Goal: Information Seeking & Learning: Learn about a topic

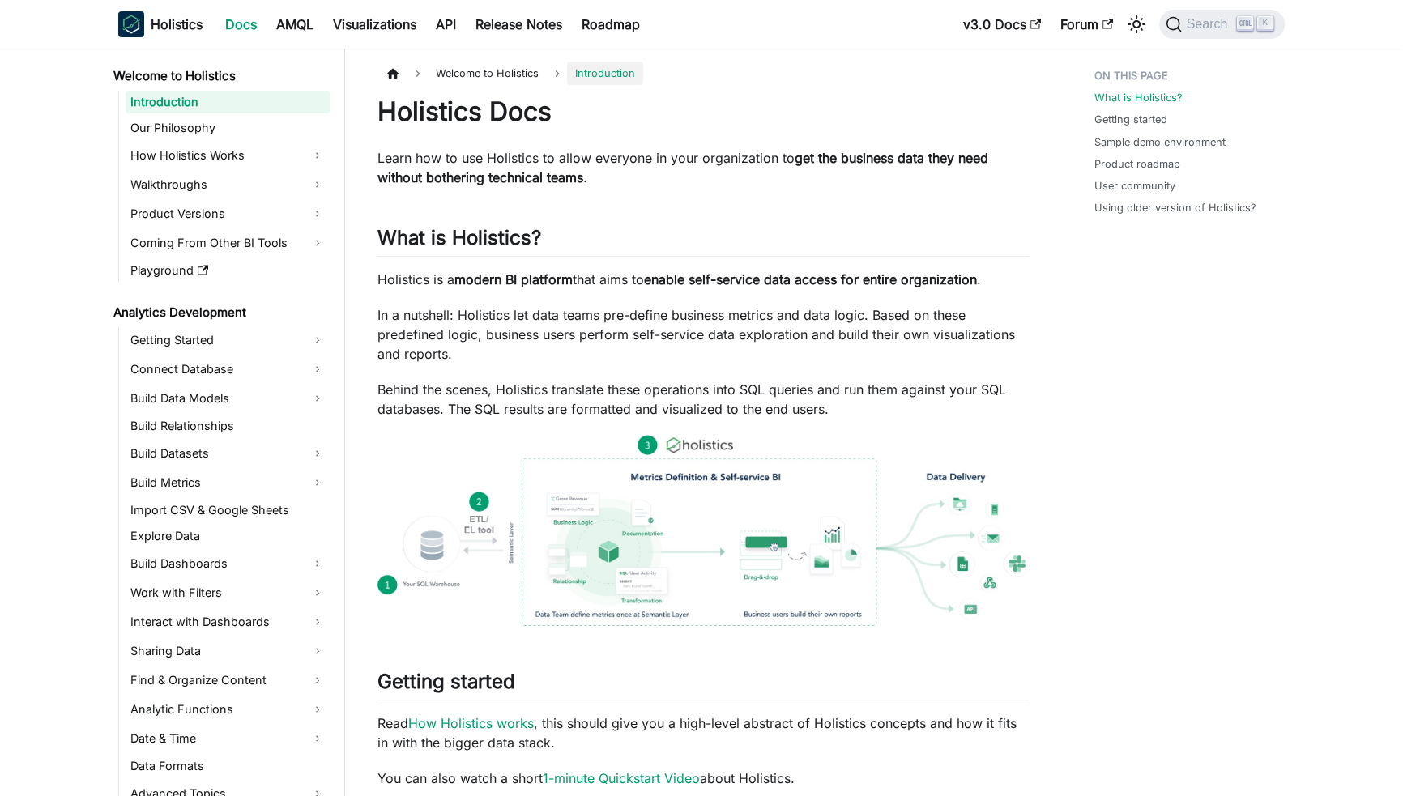
click at [1037, 332] on article "Welcome to Holistics Introduction On this page Holistics Docs Learn how to use …" at bounding box center [703, 795] width 678 height 1466
click at [185, 23] on b "Holistics" at bounding box center [177, 24] width 52 height 19
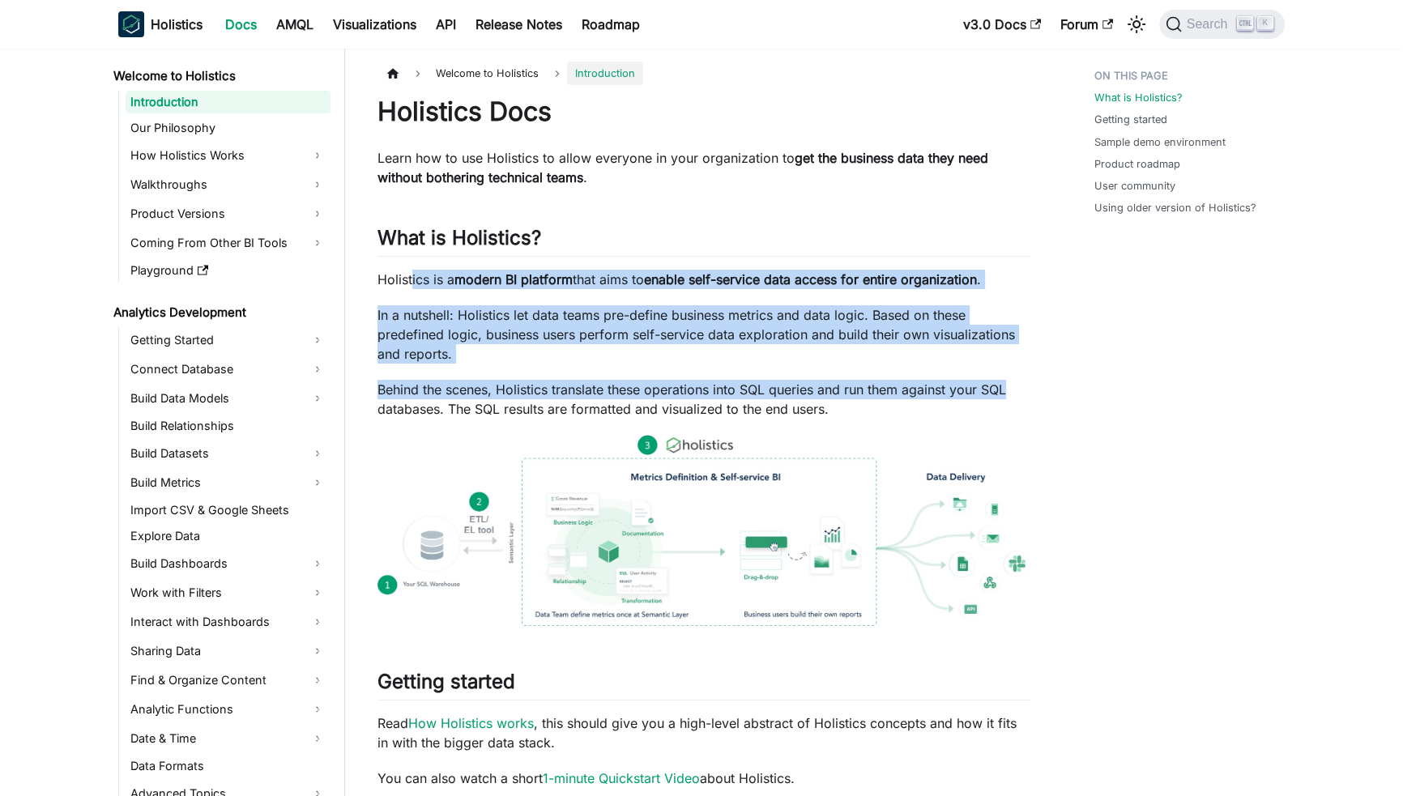
drag, startPoint x: 412, startPoint y: 279, endPoint x: 1033, endPoint y: 387, distance: 630.4
click at [1033, 387] on article "Welcome to Holistics Introduction On this page Holistics Docs Learn how to use …" at bounding box center [703, 795] width 678 height 1466
click at [1034, 387] on article "Welcome to Holistics Introduction On this page Holistics Docs Learn how to use …" at bounding box center [703, 795] width 678 height 1466
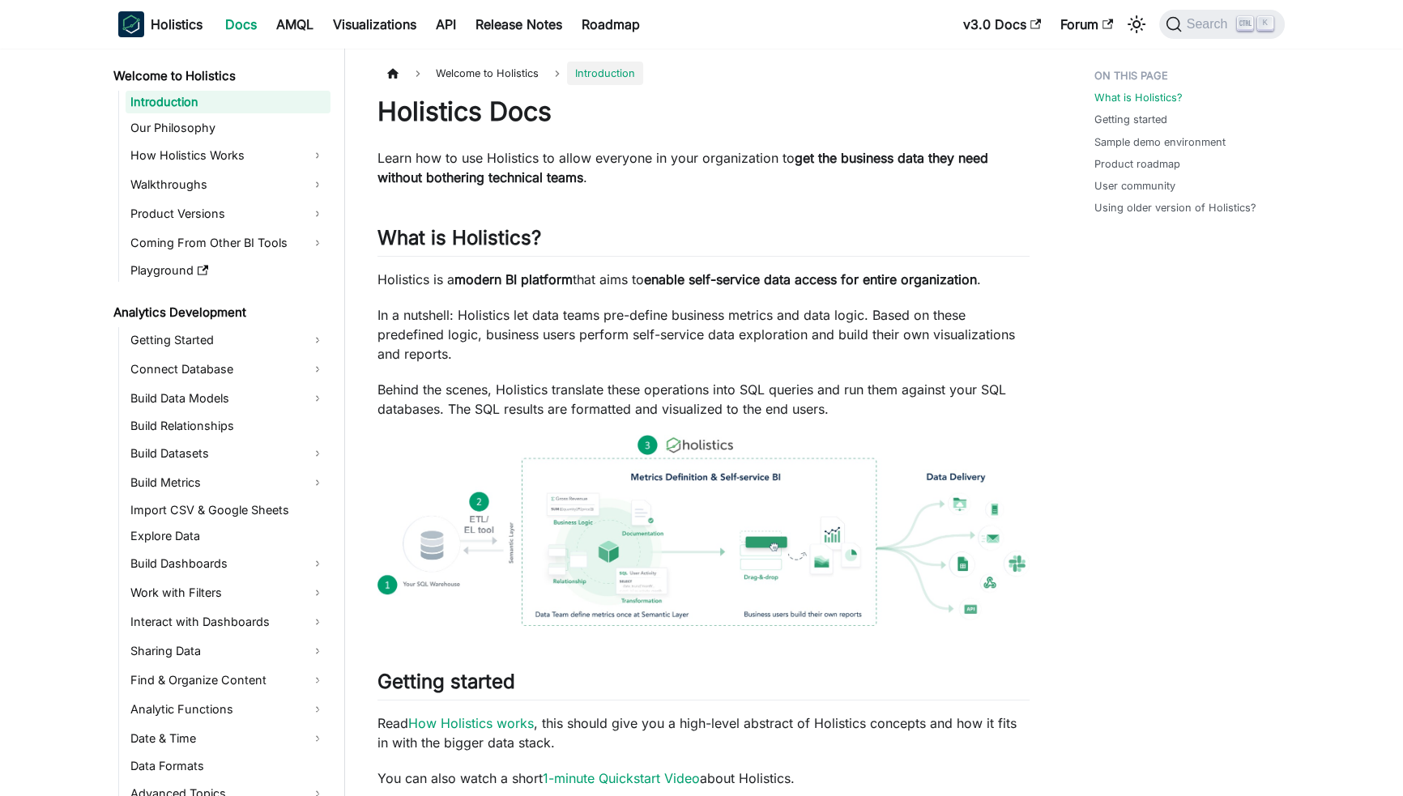
click at [866, 402] on p "Behind the scenes, Holistics translate these operations into SQL queries and ru…" at bounding box center [703, 399] width 652 height 39
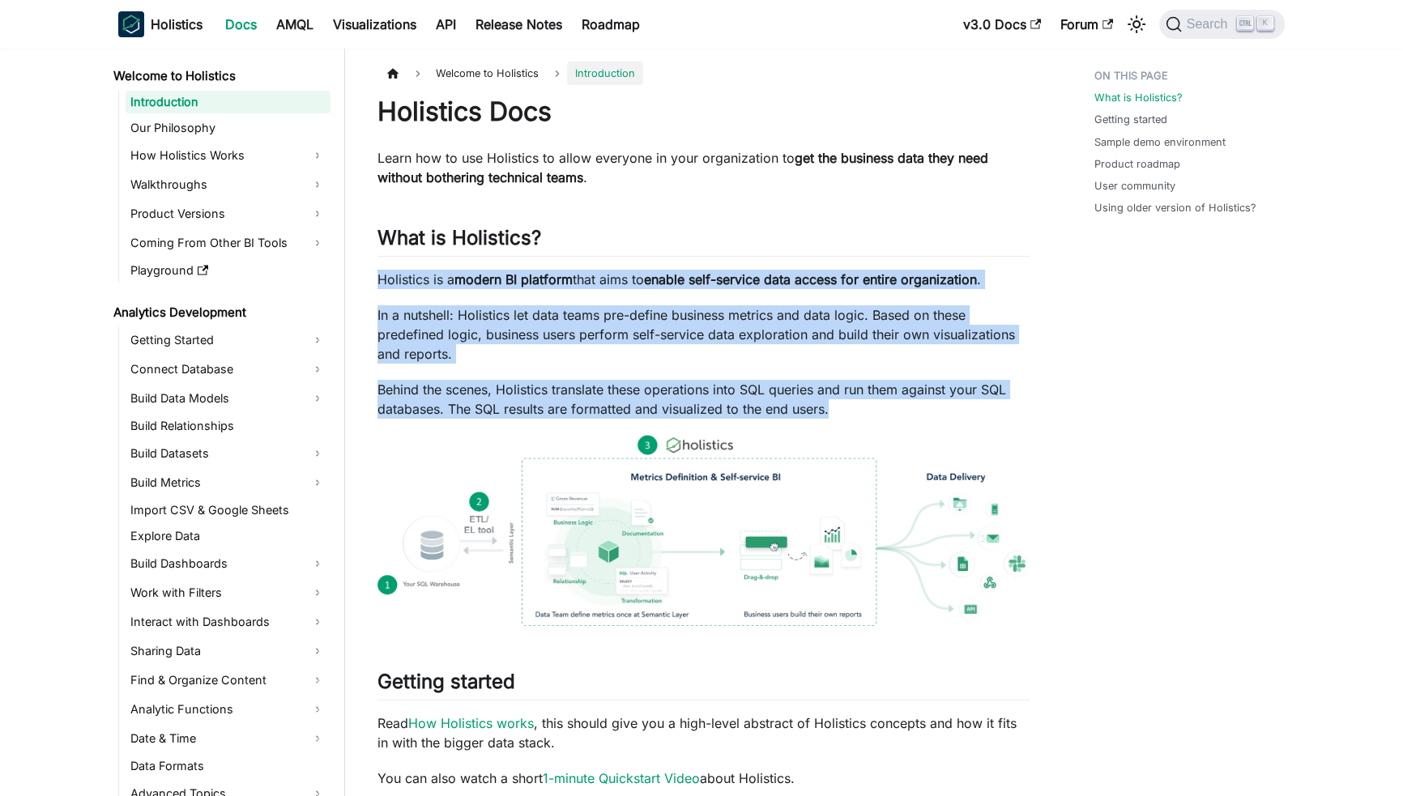
drag, startPoint x: 698, startPoint y: 378, endPoint x: 373, endPoint y: 263, distance: 344.5
click at [373, 263] on article "Welcome to Holistics Introduction On this page Holistics Docs Learn how to use …" at bounding box center [703, 795] width 678 height 1466
drag, startPoint x: 370, startPoint y: 275, endPoint x: 969, endPoint y: 399, distance: 611.1
click at [969, 399] on article "Welcome to Holistics Introduction On this page Holistics Docs Learn how to use …" at bounding box center [703, 795] width 678 height 1466
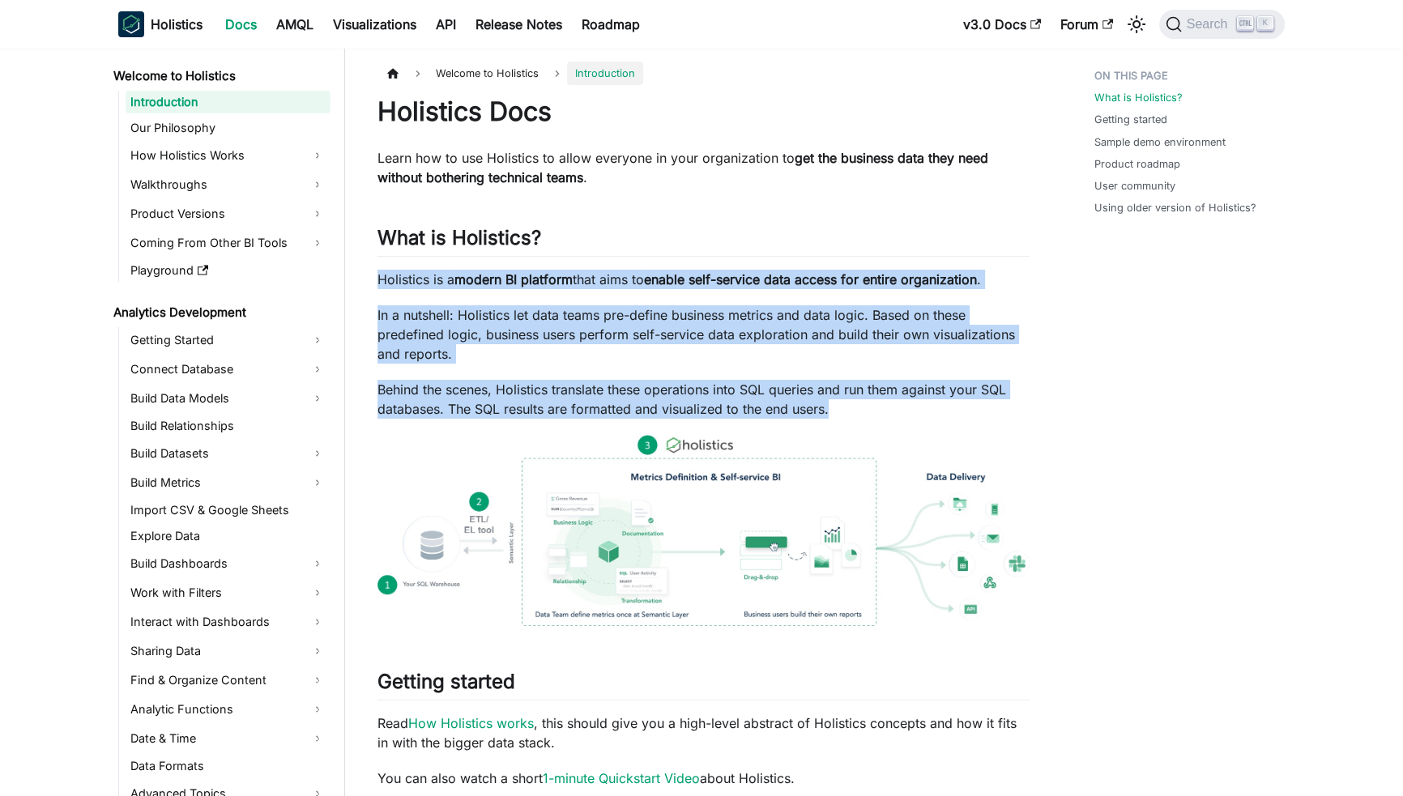
click at [994, 416] on p "Behind the scenes, Holistics translate these operations into SQL queries and ru…" at bounding box center [703, 399] width 652 height 39
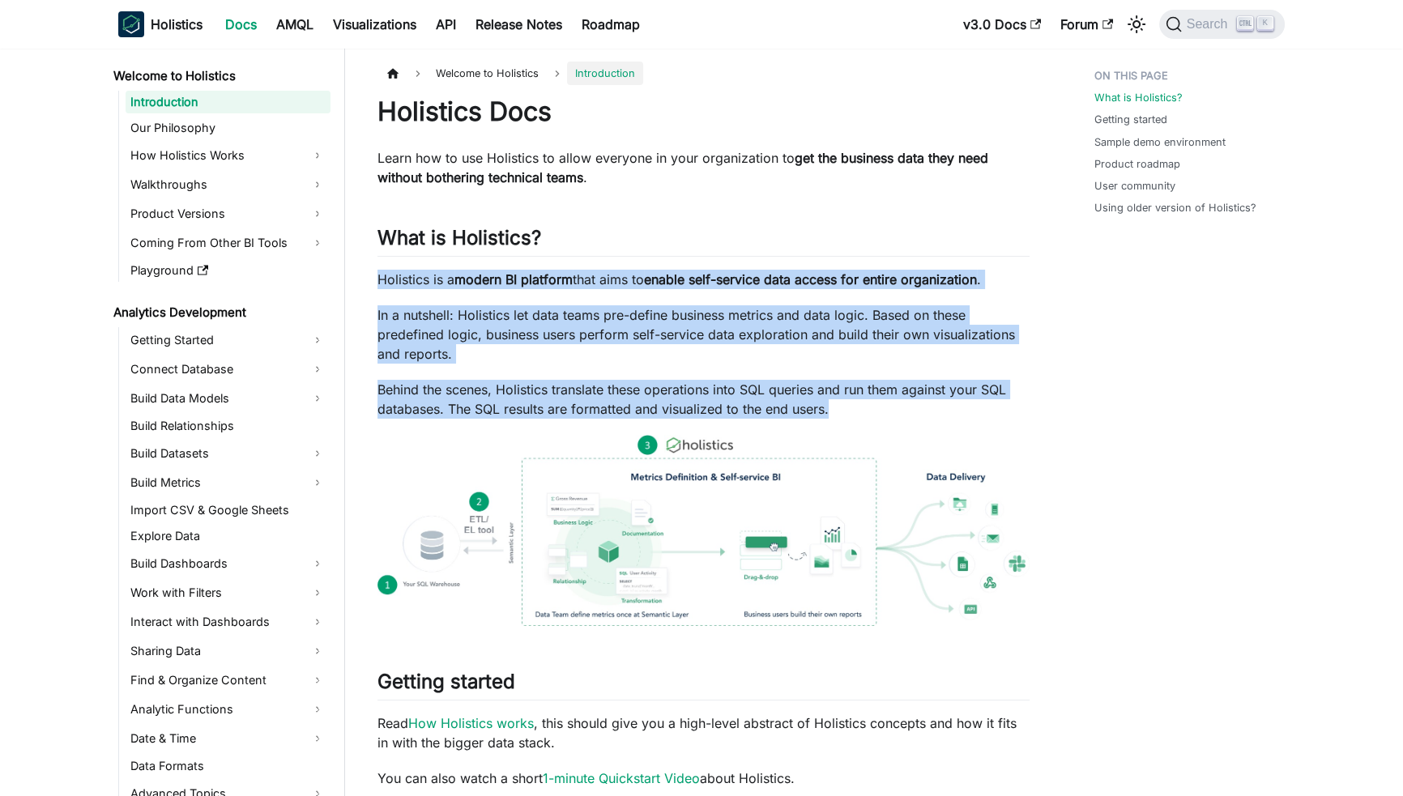
drag, startPoint x: 376, startPoint y: 275, endPoint x: 963, endPoint y: 407, distance: 601.6
click at [963, 407] on article "Welcome to Holistics Introduction On this page Holistics Docs Learn how to use …" at bounding box center [703, 795] width 678 height 1466
click at [963, 407] on p "Behind the scenes, Holistics translate these operations into SQL queries and ru…" at bounding box center [703, 399] width 652 height 39
drag, startPoint x: 706, startPoint y: 385, endPoint x: 386, endPoint y: 279, distance: 336.7
click at [386, 279] on div "Holistics Docs Learn how to use Holistics to allow everyone in your organizatio…" at bounding box center [703, 812] width 652 height 1432
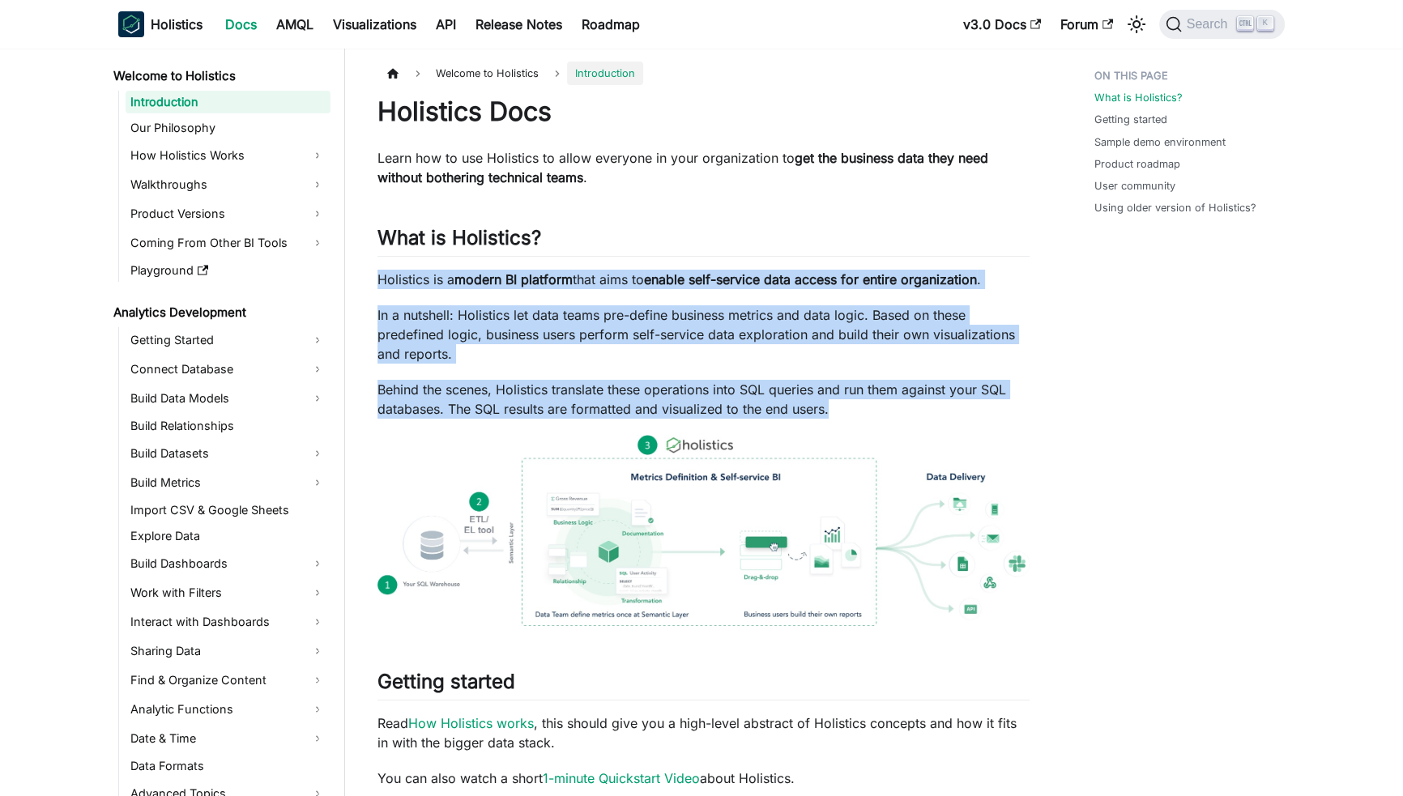
click at [386, 279] on p "Holistics is a modern BI platform that aims to enable self-service data access …" at bounding box center [703, 279] width 652 height 19
drag, startPoint x: 378, startPoint y: 275, endPoint x: 857, endPoint y: 408, distance: 496.9
click at [857, 408] on div "Holistics Docs Learn how to use Holistics to allow everyone in your organizatio…" at bounding box center [703, 812] width 652 height 1432
click at [857, 408] on p "Behind the scenes, Holistics translate these operations into SQL queries and ru…" at bounding box center [703, 399] width 652 height 39
drag, startPoint x: 651, startPoint y: 377, endPoint x: 370, endPoint y: 266, distance: 302.1
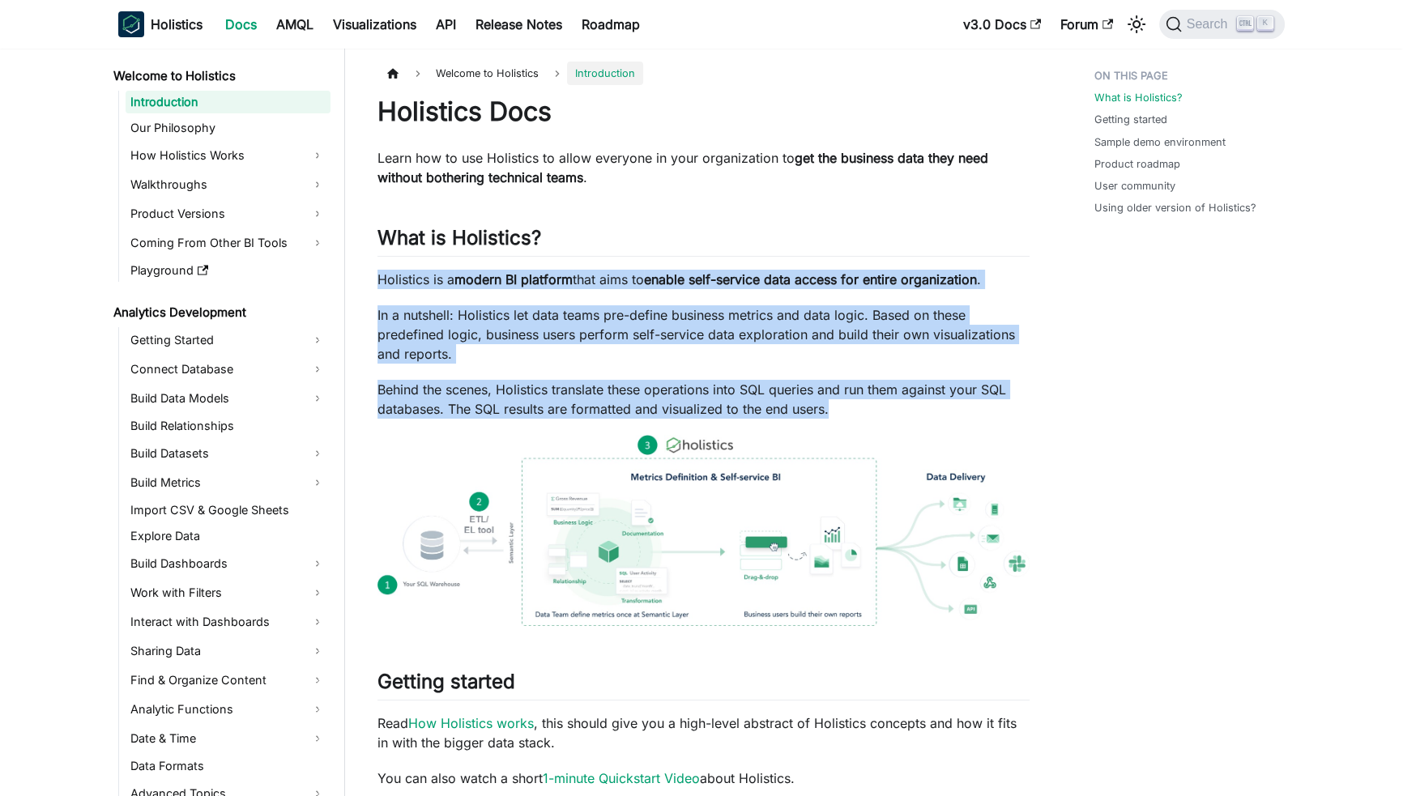
click at [370, 266] on article "Welcome to Holistics Introduction On this page Holistics Docs Learn how to use …" at bounding box center [703, 795] width 678 height 1466
drag, startPoint x: 370, startPoint y: 266, endPoint x: 927, endPoint y: 414, distance: 576.3
click at [927, 414] on article "Welcome to Holistics Introduction On this page Holistics Docs Learn how to use …" at bounding box center [703, 795] width 678 height 1466
click at [927, 414] on p "Behind the scenes, Holistics translate these operations into SQL queries and ru…" at bounding box center [703, 399] width 652 height 39
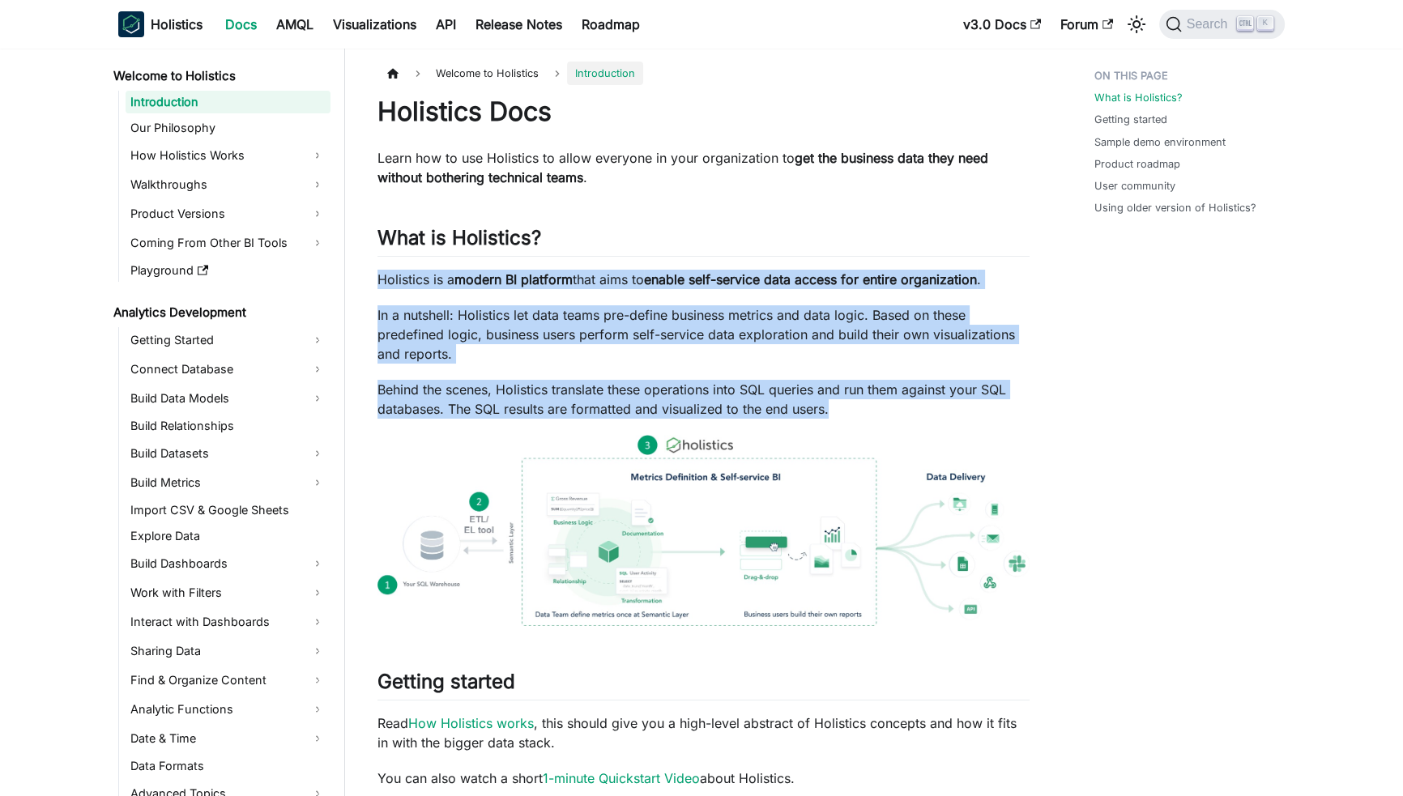
drag, startPoint x: 1002, startPoint y: 411, endPoint x: 363, endPoint y: 271, distance: 653.9
drag, startPoint x: 400, startPoint y: 275, endPoint x: 975, endPoint y: 420, distance: 592.9
click at [975, 420] on div "Holistics Docs Learn how to use Holistics to allow everyone in your organizatio…" at bounding box center [703, 812] width 652 height 1432
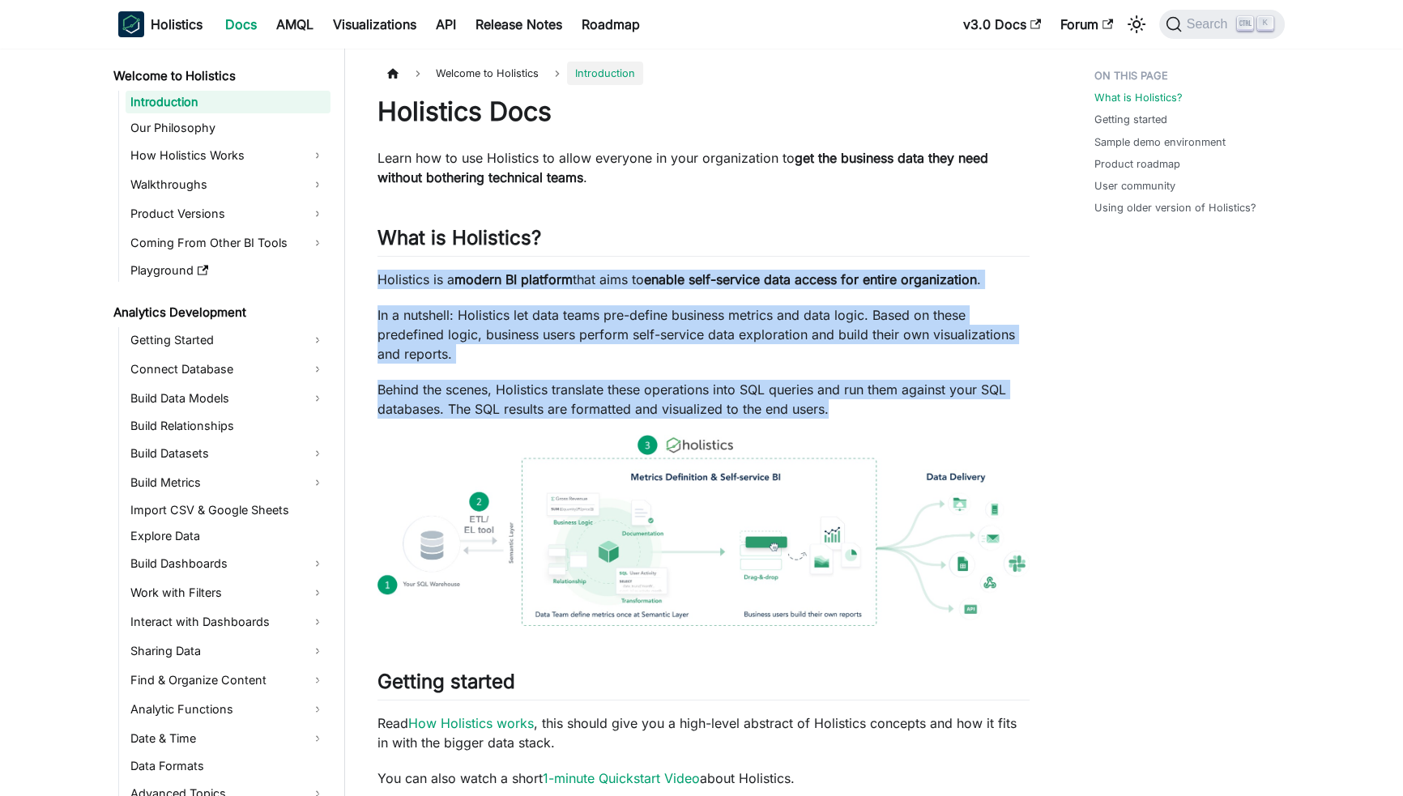
click at [975, 420] on div "Holistics Docs Learn how to use Holistics to allow everyone in your organizatio…" at bounding box center [703, 812] width 652 height 1432
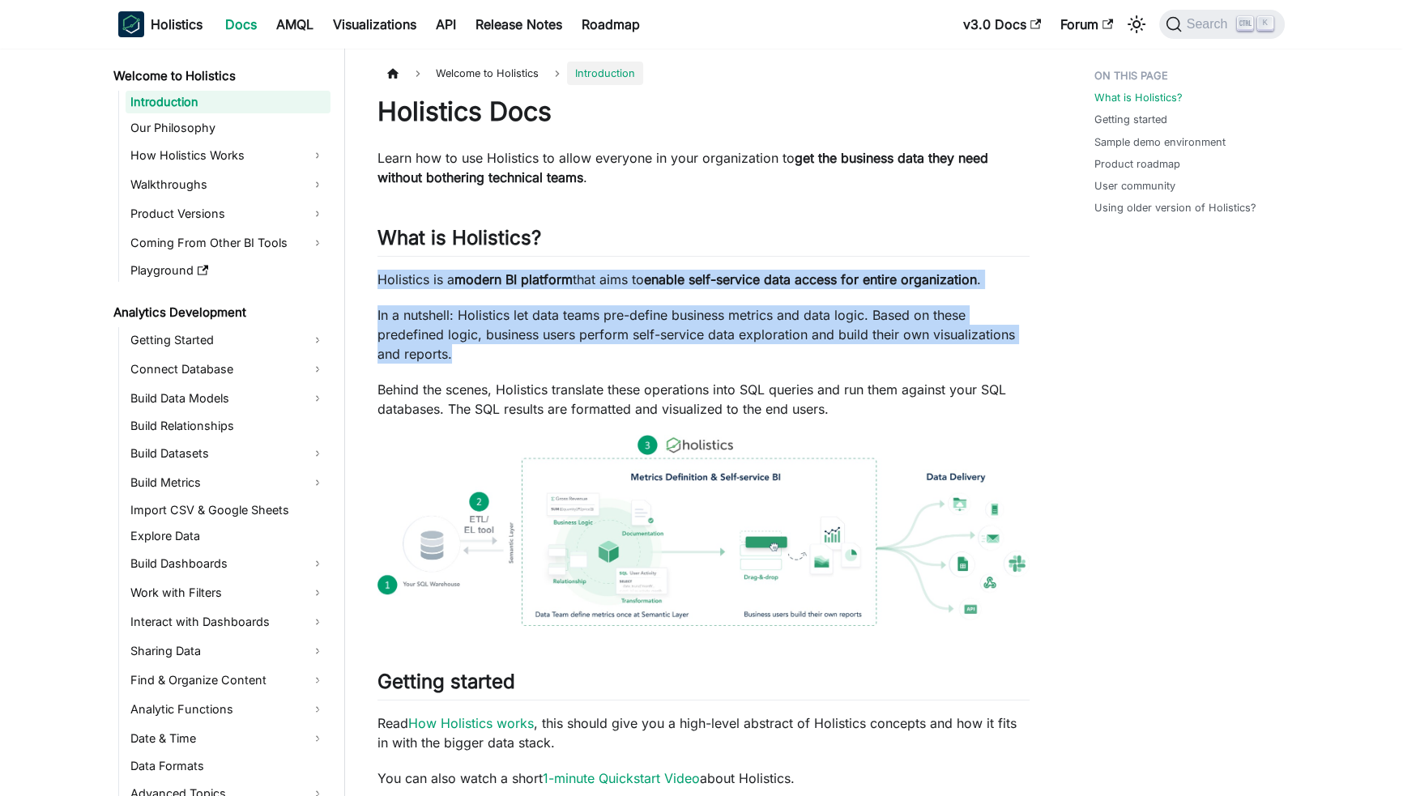
drag, startPoint x: 373, startPoint y: 276, endPoint x: 1055, endPoint y: 356, distance: 687.4
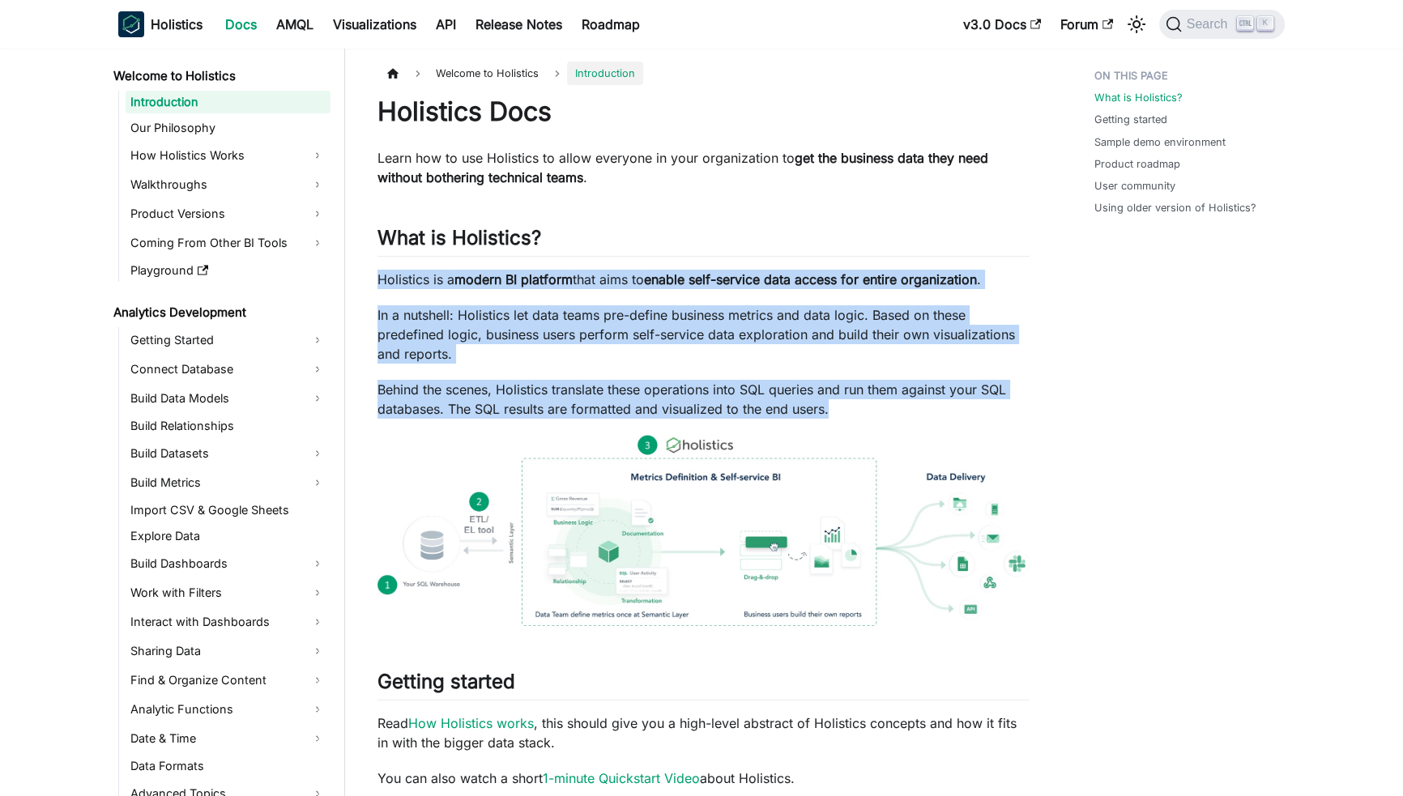
drag, startPoint x: 877, startPoint y: 407, endPoint x: 371, endPoint y: 275, distance: 522.8
click at [371, 275] on article "Welcome to Holistics Introduction On this page Holistics Docs Learn how to use …" at bounding box center [703, 795] width 678 height 1466
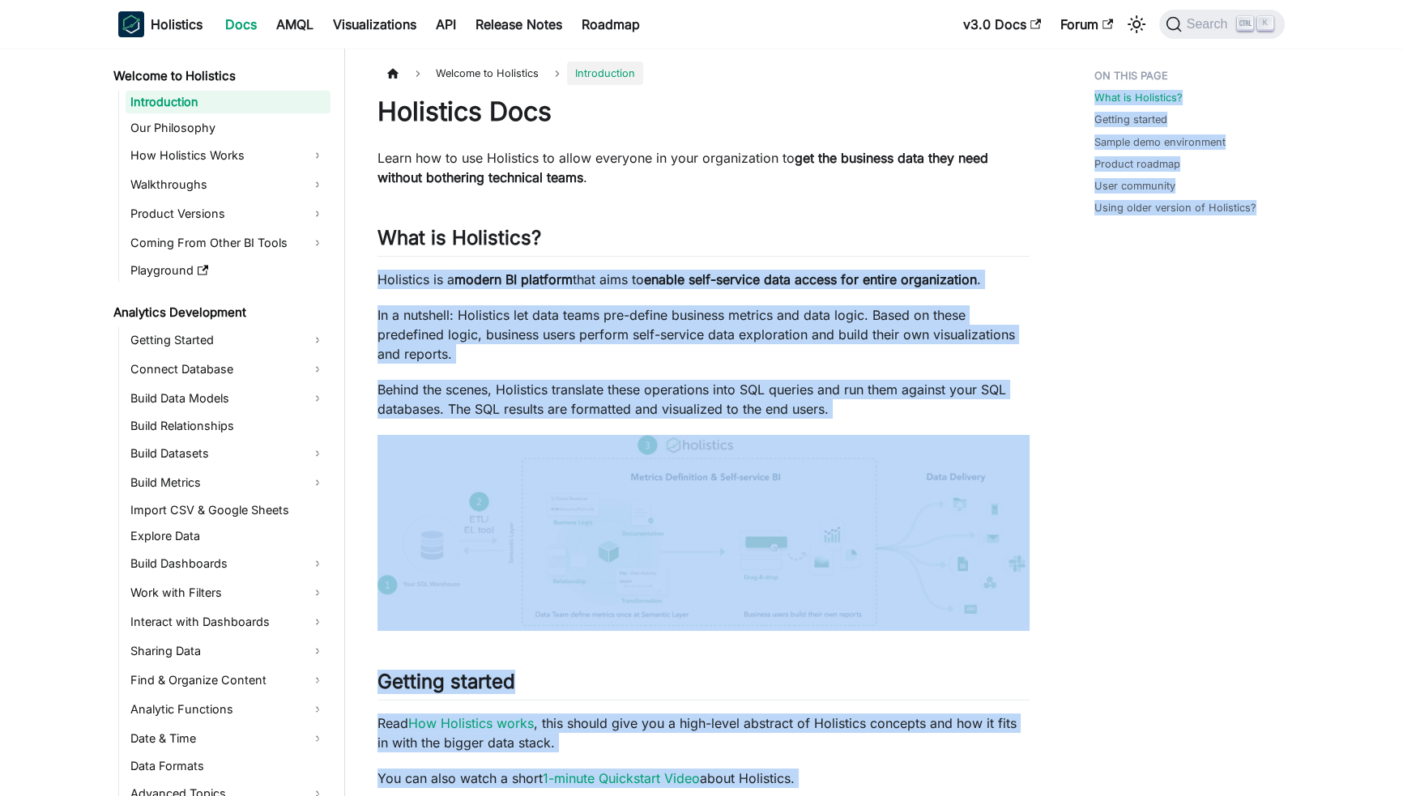
drag, startPoint x: 380, startPoint y: 273, endPoint x: 1076, endPoint y: 430, distance: 713.9
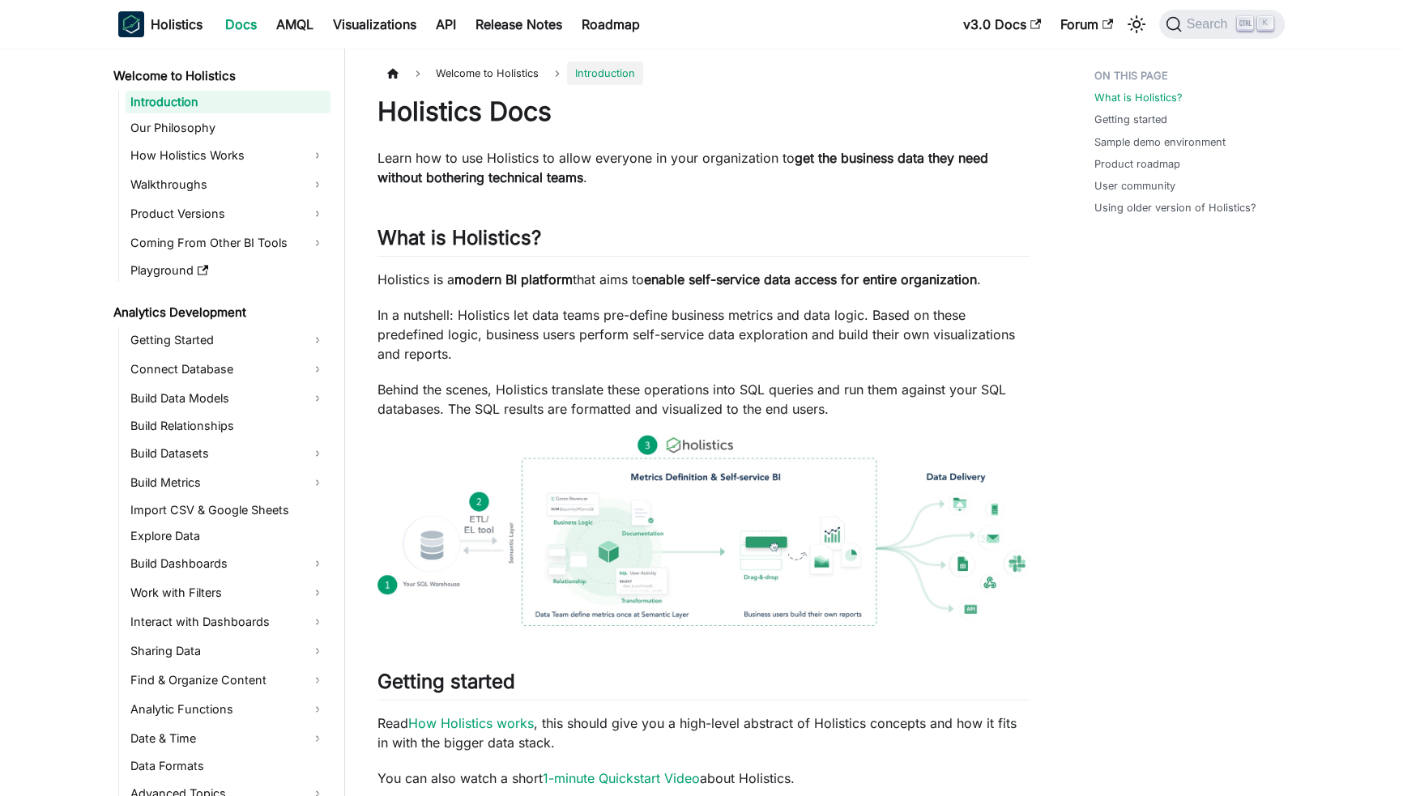
click at [1037, 295] on article "Welcome to Holistics Introduction On this page Holistics Docs Learn how to use …" at bounding box center [703, 795] width 678 height 1466
click at [1028, 332] on p "In a nutshell: Holistics let data teams pre-define business metrics and data lo…" at bounding box center [703, 334] width 652 height 58
